Goal: Task Accomplishment & Management: Use online tool/utility

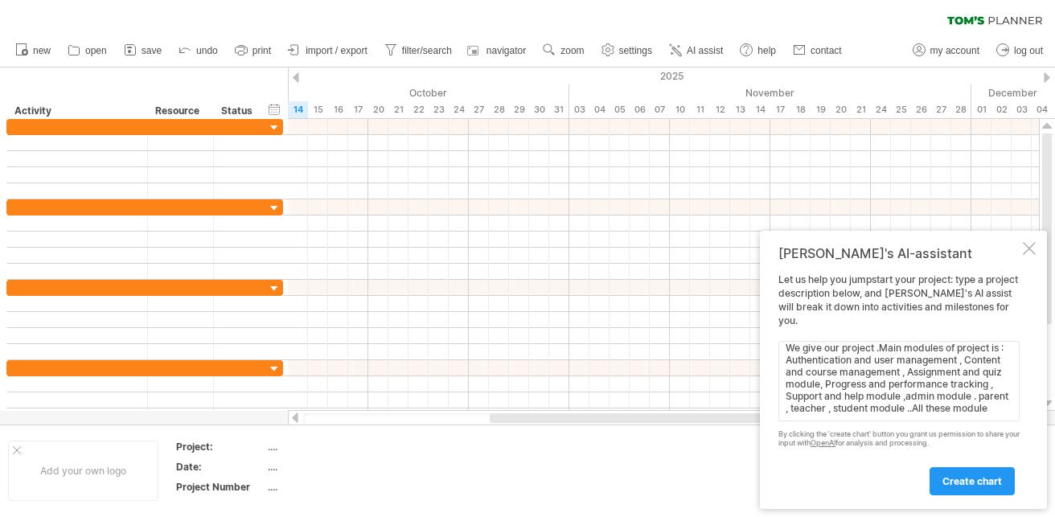
scroll to position [67, 0]
click at [990, 408] on textarea "Hy ! I have project HomeSchooling.i involve in team with 3 group members as [PE…" at bounding box center [898, 381] width 241 height 80
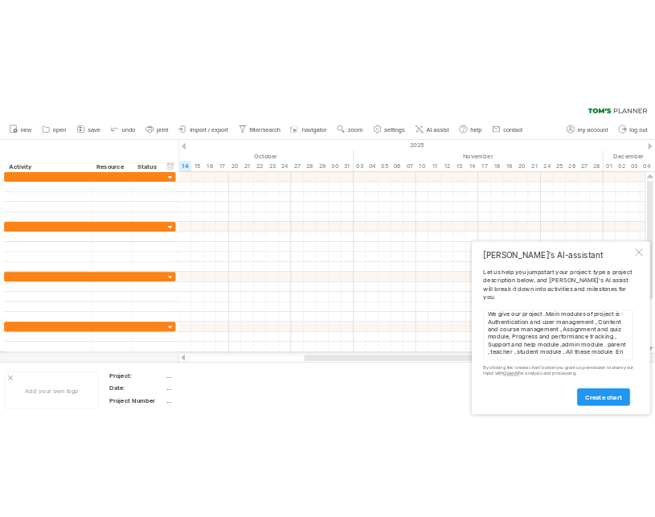
scroll to position [73, 0]
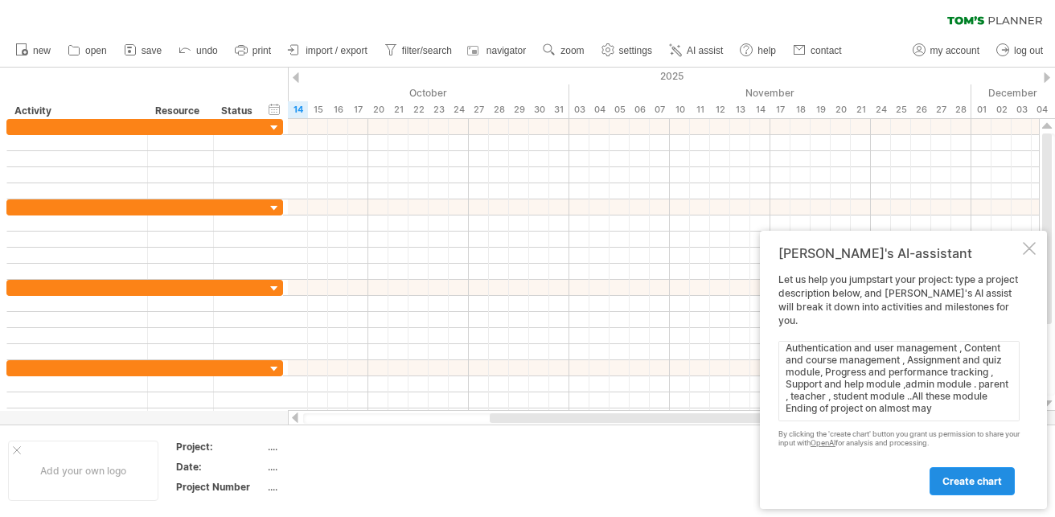
type textarea "Hy ! I have project HomeSchooling.i involve in team with 3 group members as [PE…"
click at [984, 479] on span "create chart" at bounding box center [971, 481] width 59 height 12
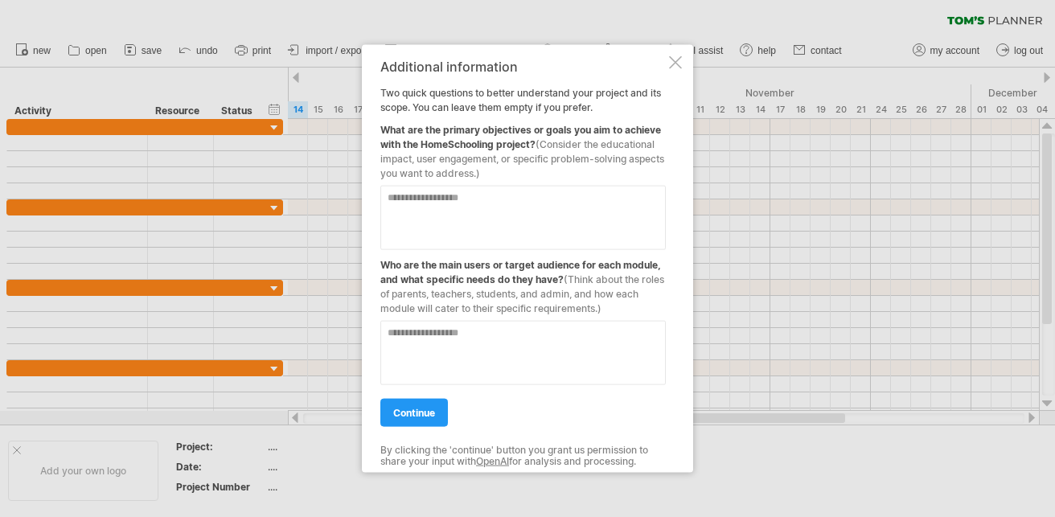
click at [536, 200] on textarea at bounding box center [522, 217] width 285 height 64
drag, startPoint x: 535, startPoint y: 147, endPoint x: 375, endPoint y: 117, distance: 163.6
click at [375, 117] on div "Additional information Two quick questions to better understand your project an…" at bounding box center [527, 258] width 331 height 428
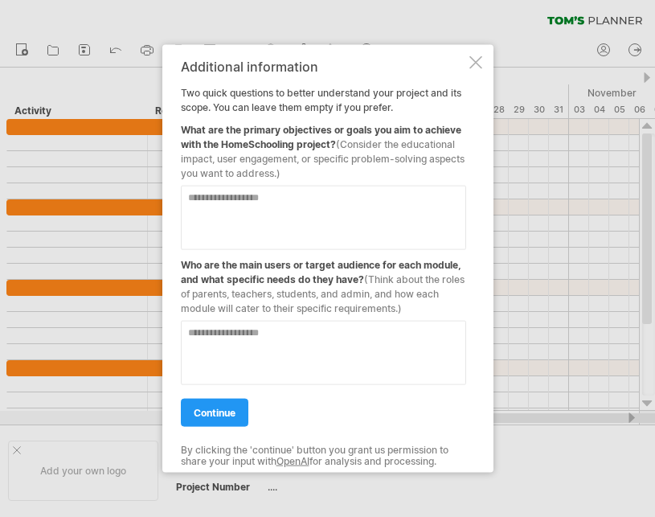
drag, startPoint x: 342, startPoint y: 149, endPoint x: 309, endPoint y: 221, distance: 79.5
click at [309, 221] on div "Additional information Two quick questions to better understand your project an…" at bounding box center [323, 259] width 285 height 400
click at [309, 221] on textarea at bounding box center [323, 217] width 285 height 64
type textarea "*"
drag, startPoint x: 213, startPoint y: 199, endPoint x: 153, endPoint y: 205, distance: 60.6
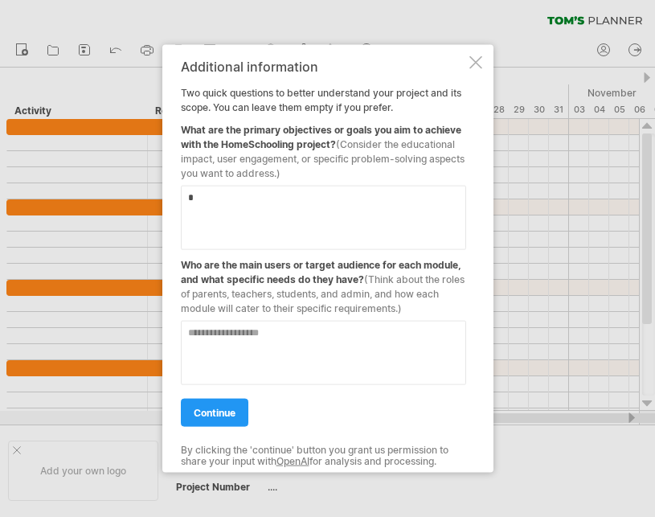
click at [153, 205] on div "Trying to reach [DOMAIN_NAME] Connected again... 0% clear filter new" at bounding box center [327, 258] width 655 height 517
click at [203, 199] on textarea at bounding box center [323, 217] width 285 height 64
paste textarea "**********"
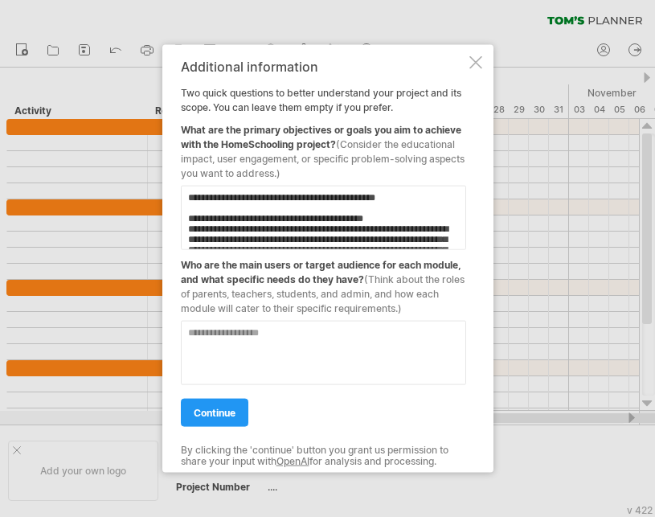
scroll to position [475, 0]
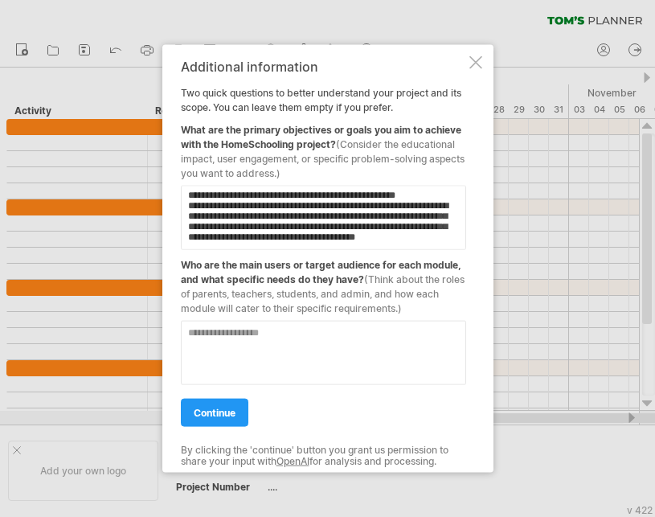
type textarea "**********"
click at [240, 328] on textarea at bounding box center [323, 352] width 285 height 64
paste textarea "**********"
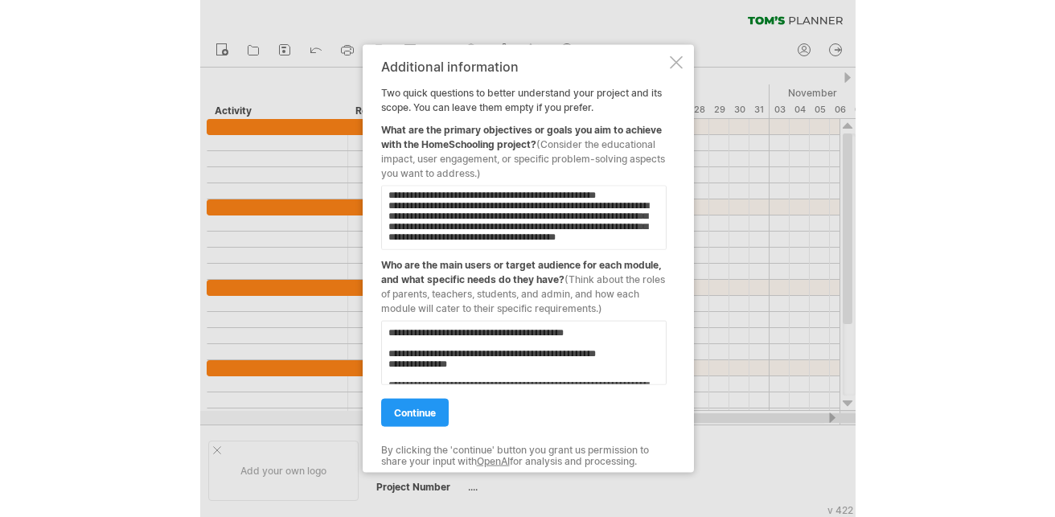
scroll to position [1138, 0]
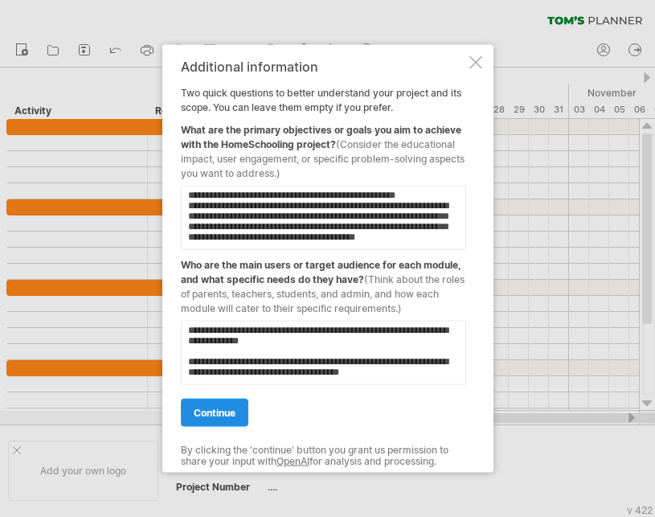
type textarea "**********"
click at [219, 412] on span "continue" at bounding box center [215, 412] width 42 height 12
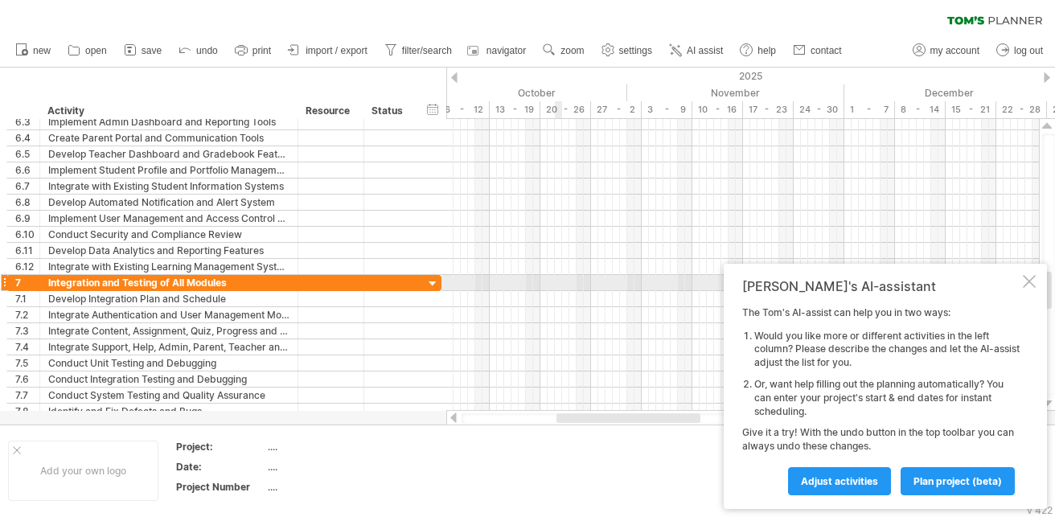
click at [555, 279] on div at bounding box center [742, 283] width 592 height 16
drag, startPoint x: 555, startPoint y: 279, endPoint x: 608, endPoint y: 282, distance: 53.2
click at [608, 282] on div at bounding box center [742, 283] width 592 height 16
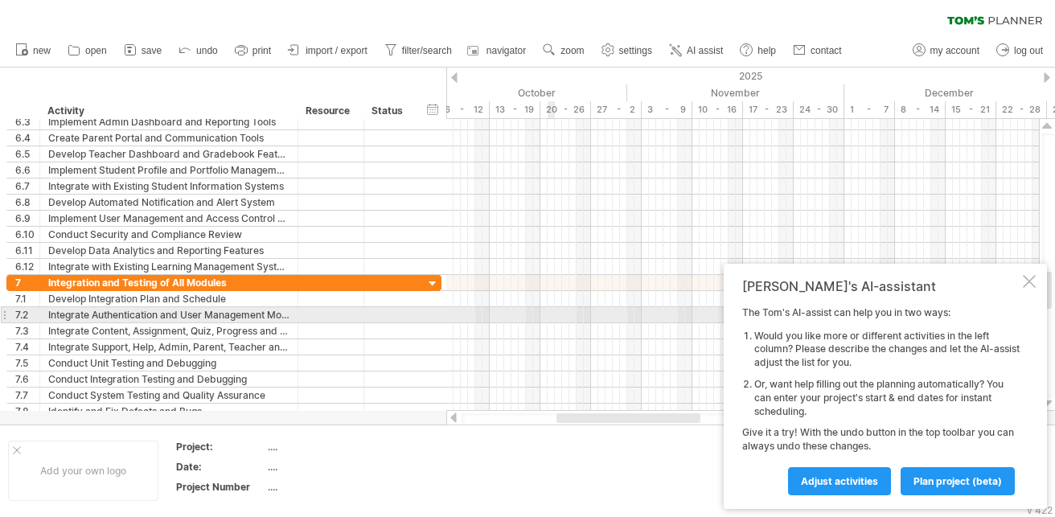
click at [548, 322] on div at bounding box center [742, 315] width 592 height 16
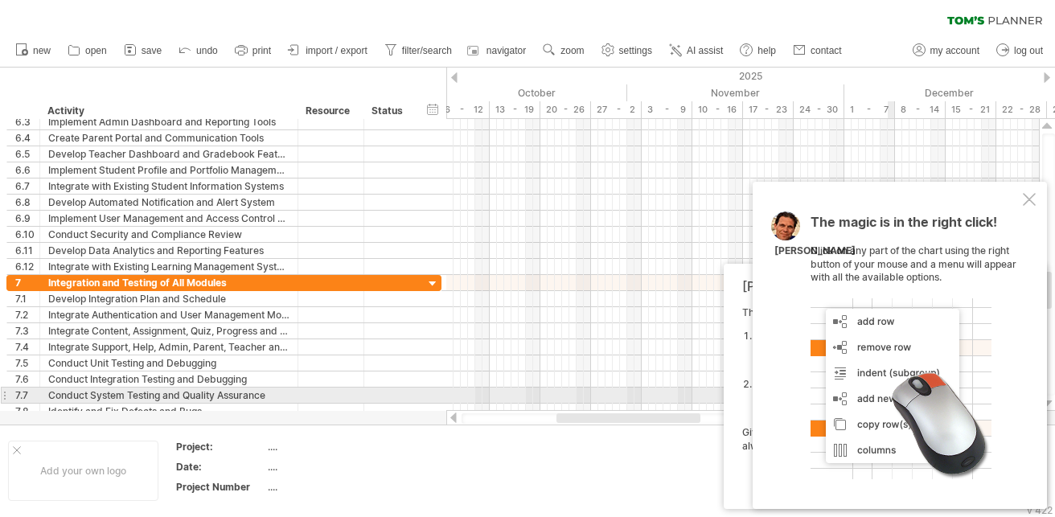
click at [929, 400] on div at bounding box center [900, 388] width 181 height 181
